Goal: Communication & Community: Answer question/provide support

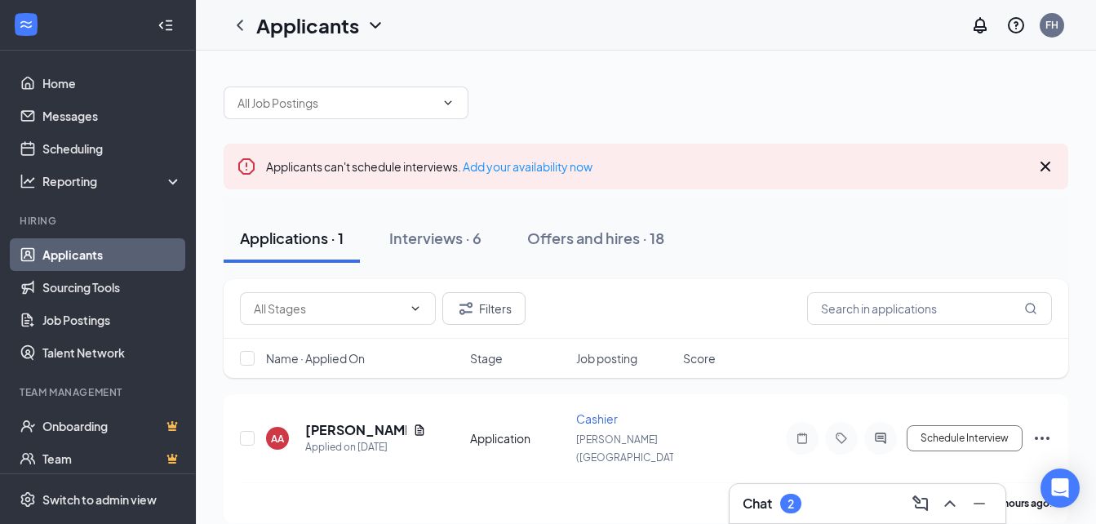
scroll to position [1, 0]
click at [424, 240] on div "Interviews · 6" at bounding box center [435, 237] width 92 height 20
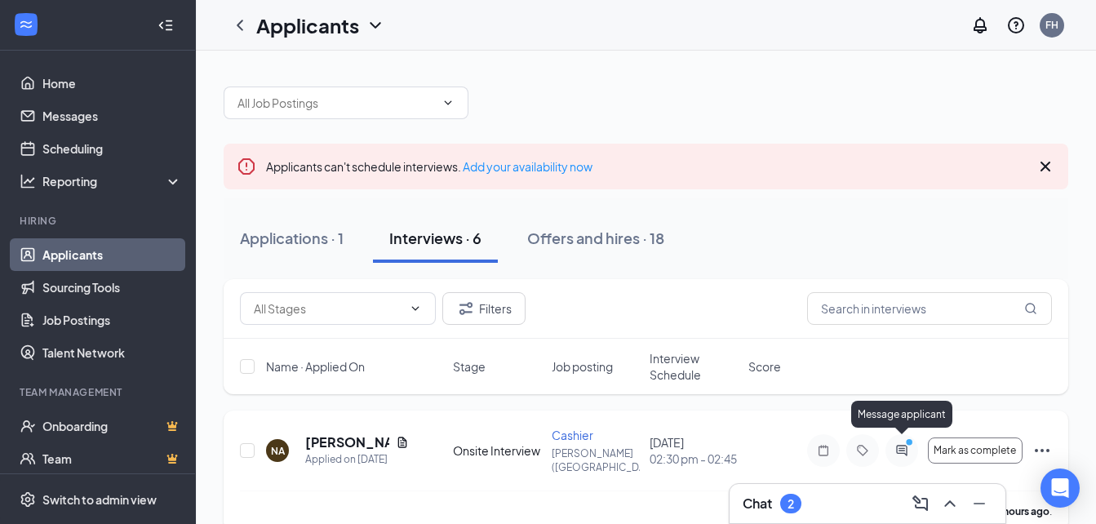
click at [903, 443] on icon "PrimaryDot" at bounding box center [912, 443] width 20 height 13
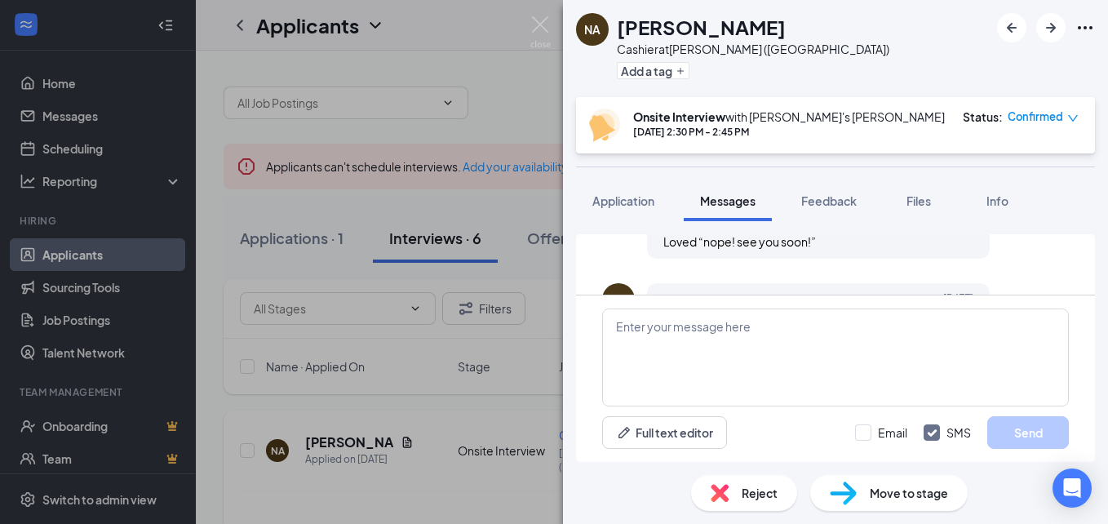
scroll to position [754, 0]
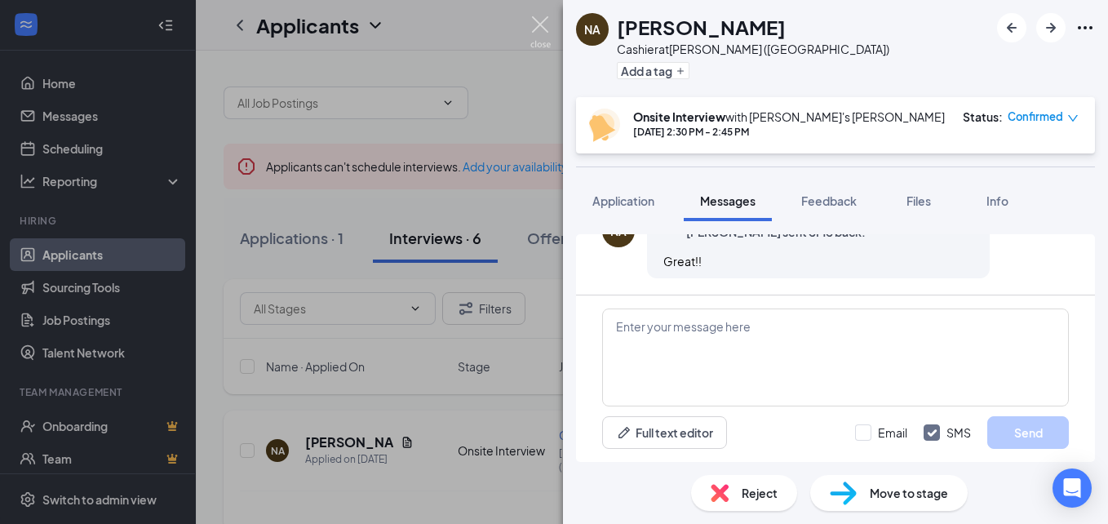
click at [544, 24] on img at bounding box center [540, 32] width 20 height 32
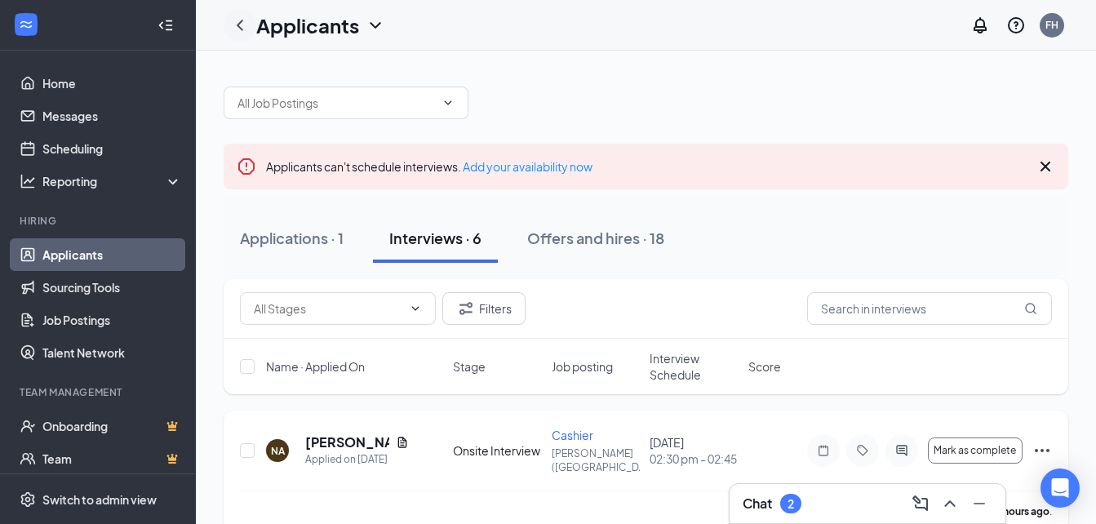
click at [242, 21] on icon "ChevronLeft" at bounding box center [240, 25] width 7 height 11
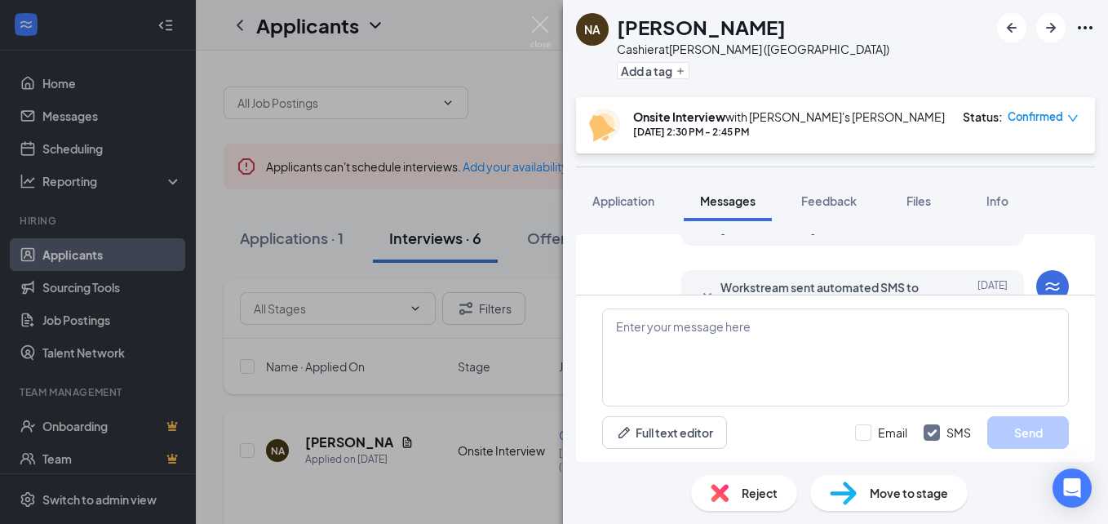
scroll to position [754, 0]
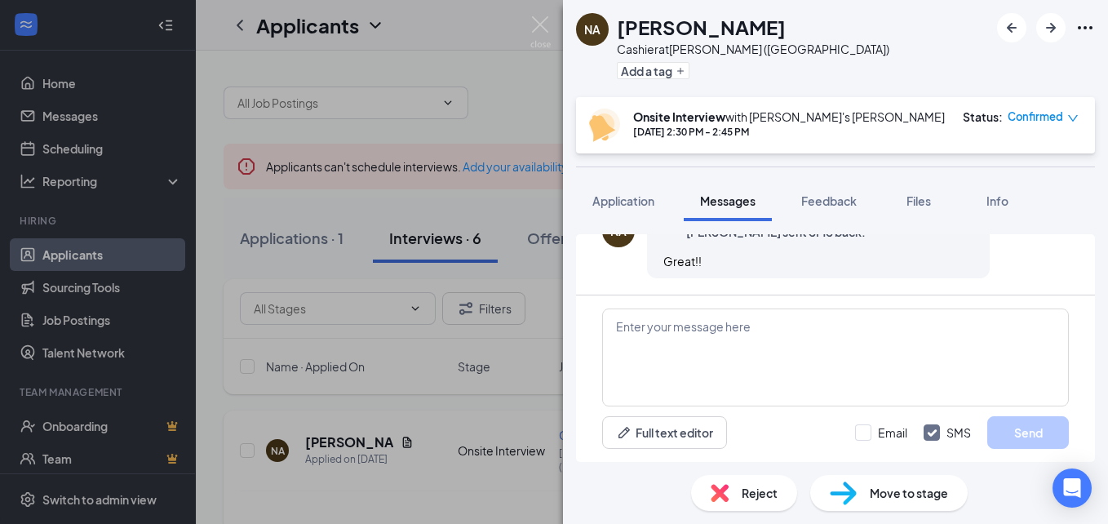
click at [550, 35] on div "NA [PERSON_NAME] Cashier at [GEOGRAPHIC_DATA] ([GEOGRAPHIC_DATA]) Add a tag Ons…" at bounding box center [554, 262] width 1108 height 524
click at [537, 20] on img at bounding box center [540, 32] width 20 height 32
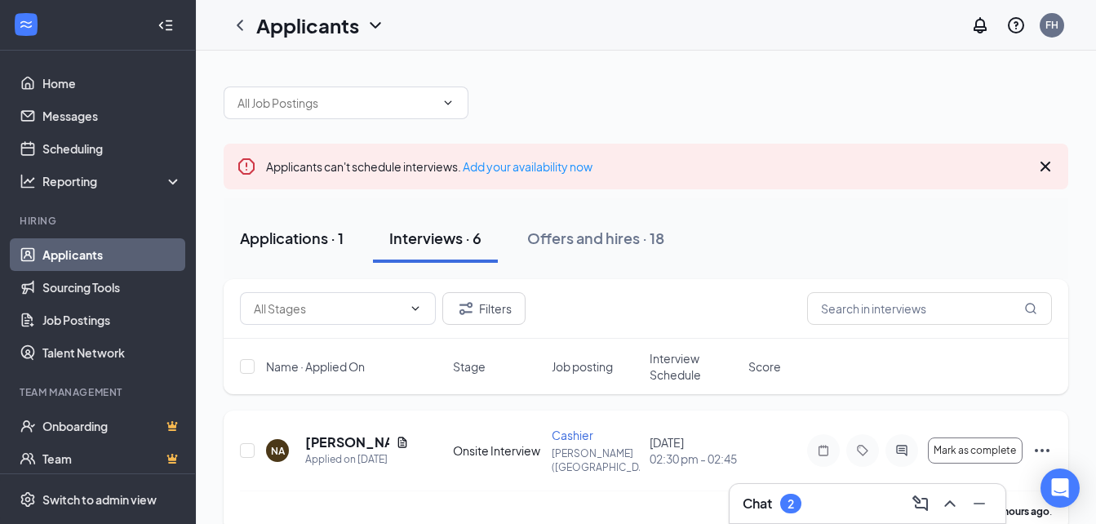
click at [280, 232] on div "Applications · 1" at bounding box center [292, 238] width 104 height 20
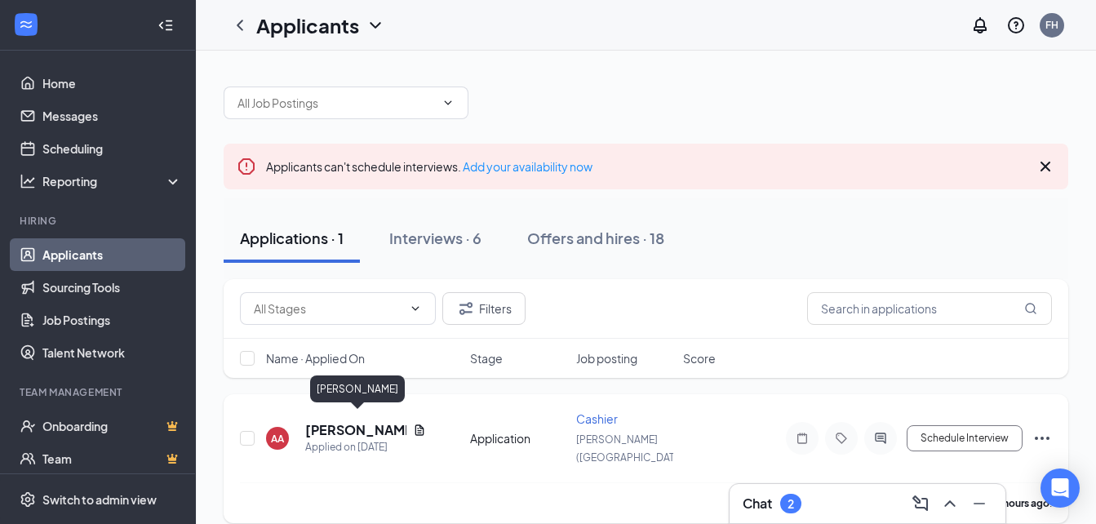
click at [318, 421] on h5 "[PERSON_NAME]" at bounding box center [355, 430] width 101 height 18
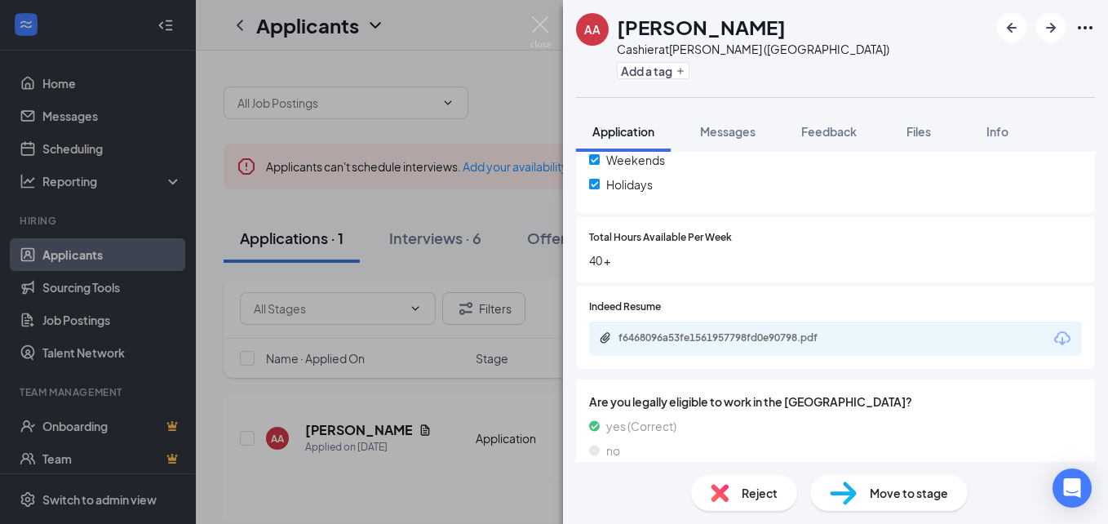
scroll to position [649, 0]
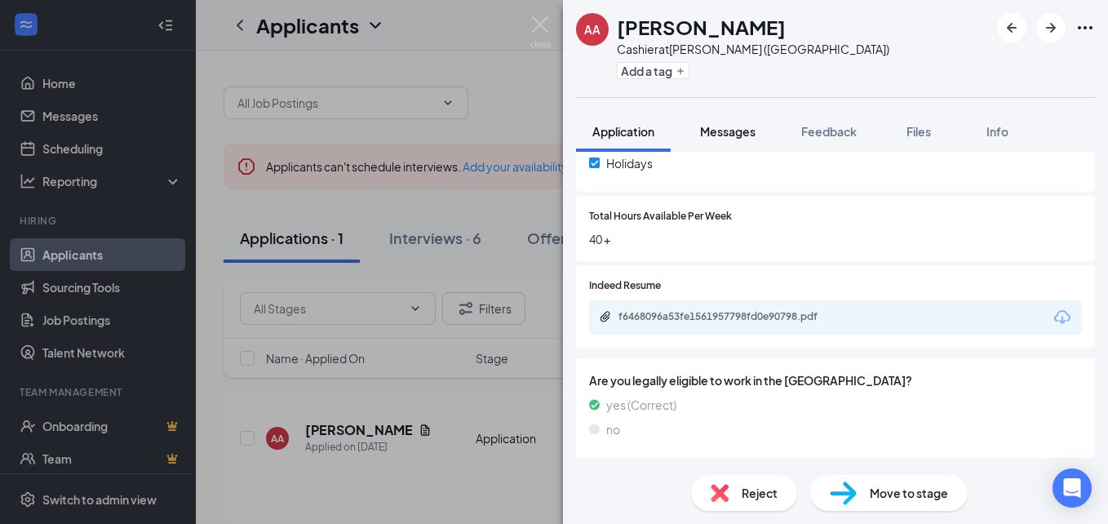
click at [740, 141] on button "Messages" at bounding box center [728, 131] width 88 height 41
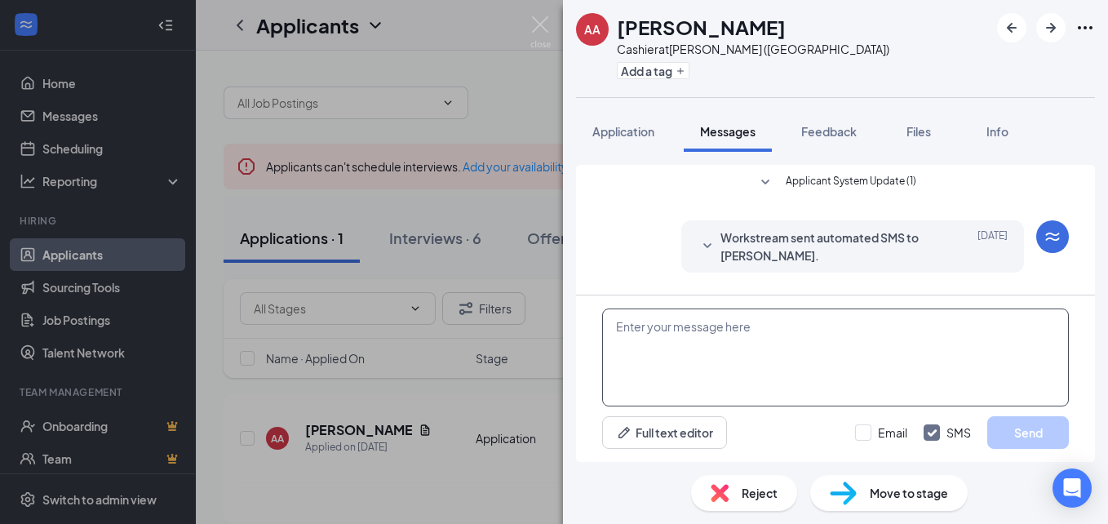
scroll to position [71, 0]
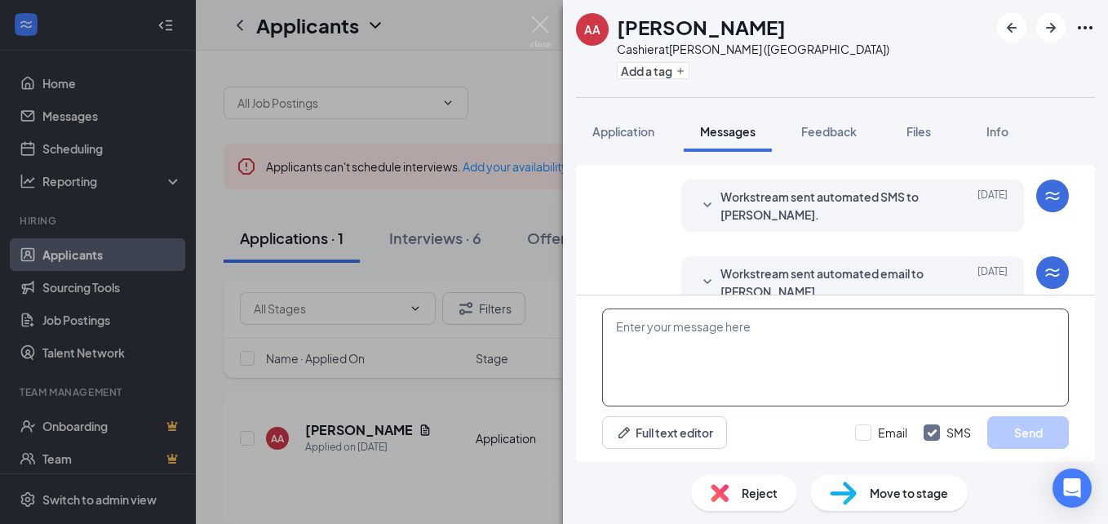
click at [739, 340] on textarea at bounding box center [835, 357] width 467 height 98
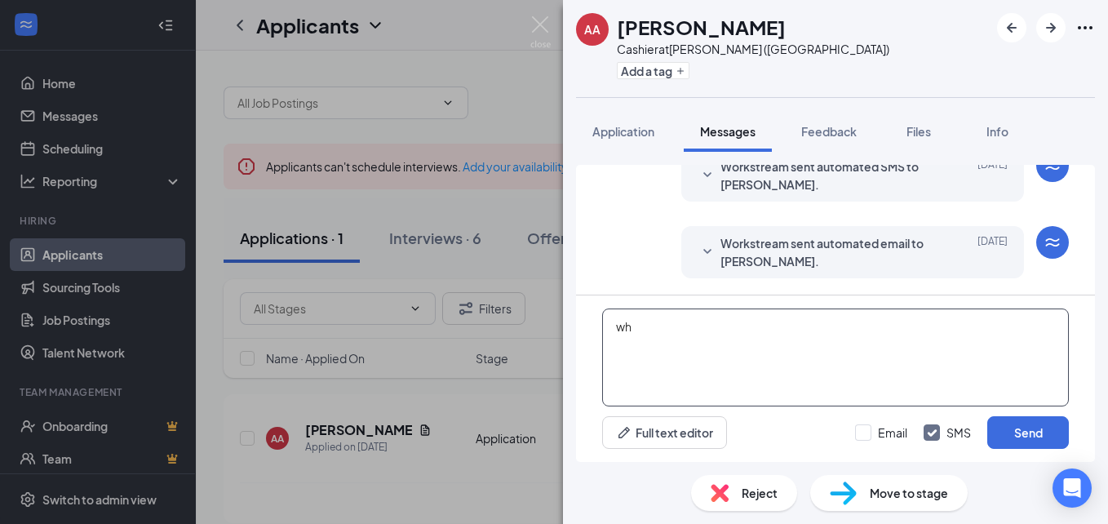
type textarea "w"
type textarea "can you come in [DATE]?"
click at [1034, 437] on button "Send" at bounding box center [1028, 432] width 82 height 33
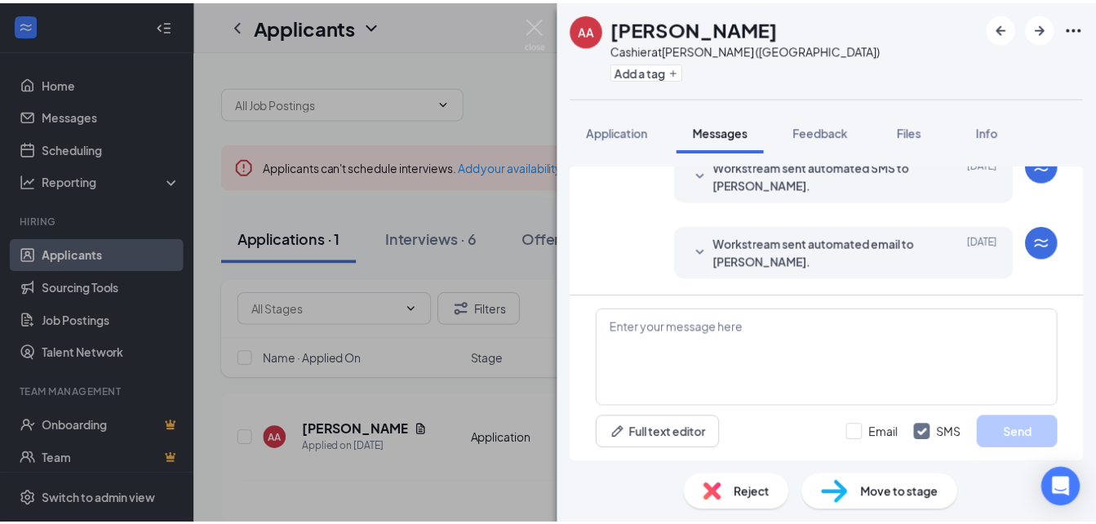
scroll to position [175, 0]
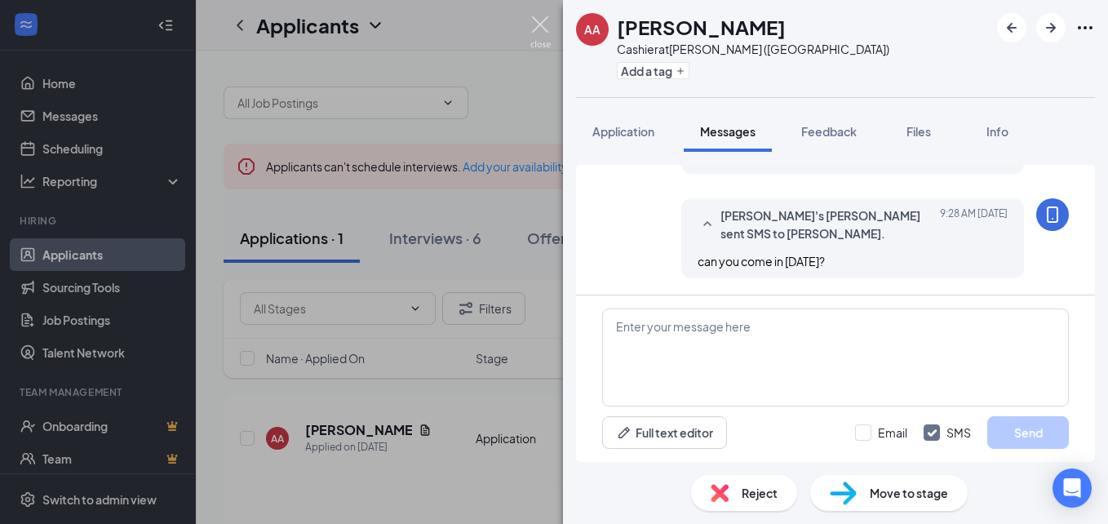
click at [544, 22] on img at bounding box center [540, 32] width 20 height 32
